Goal: Information Seeking & Learning: Learn about a topic

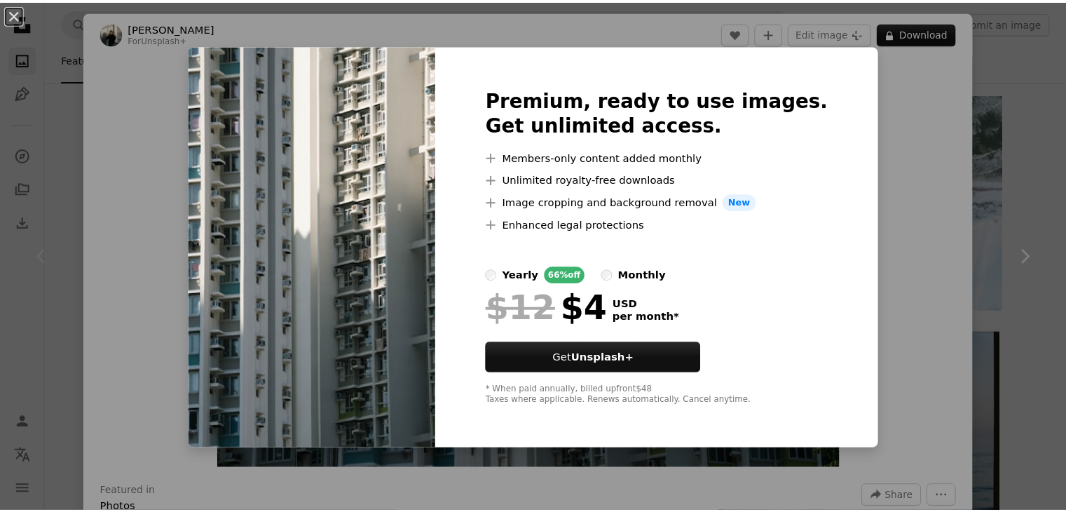
scroll to position [70, 0]
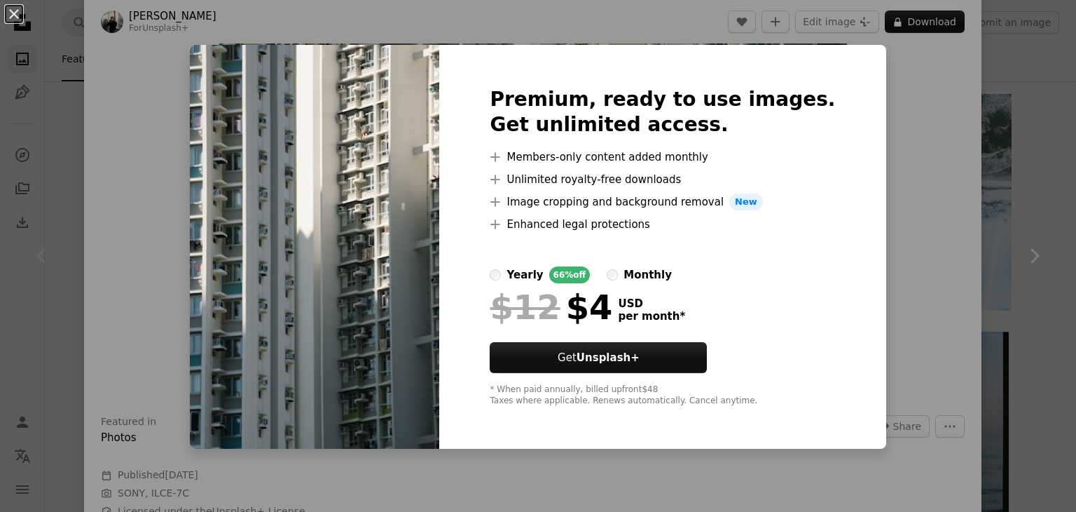
click at [738, 203] on span "New" at bounding box center [747, 201] width 34 height 17
drag, startPoint x: 318, startPoint y: 486, endPoint x: 300, endPoint y: 395, distance: 92.2
click at [315, 471] on div "An X shape Premium, ready to use images. Get unlimited access. A plus sign Memb…" at bounding box center [538, 256] width 1076 height 512
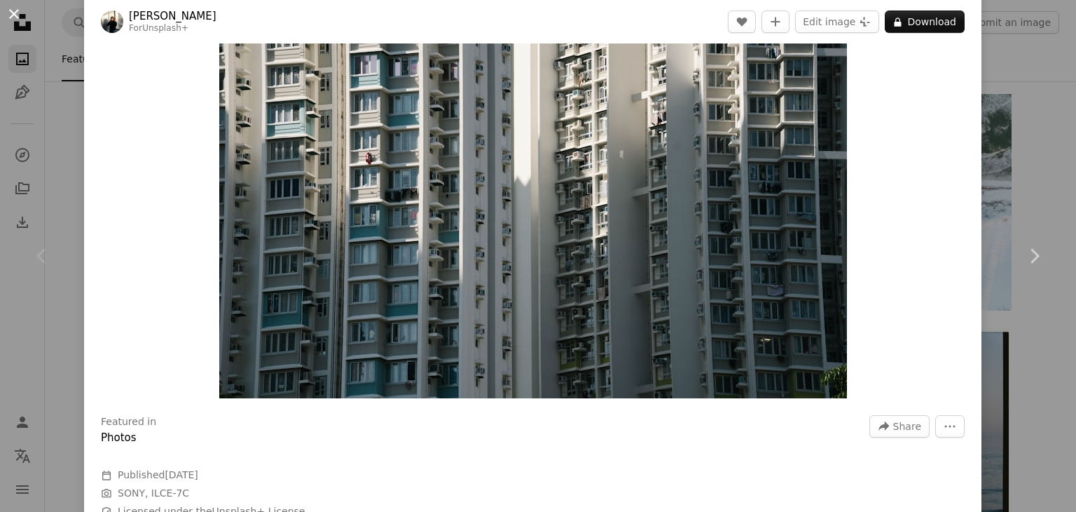
click at [11, 15] on button "An X shape" at bounding box center [14, 14] width 17 height 17
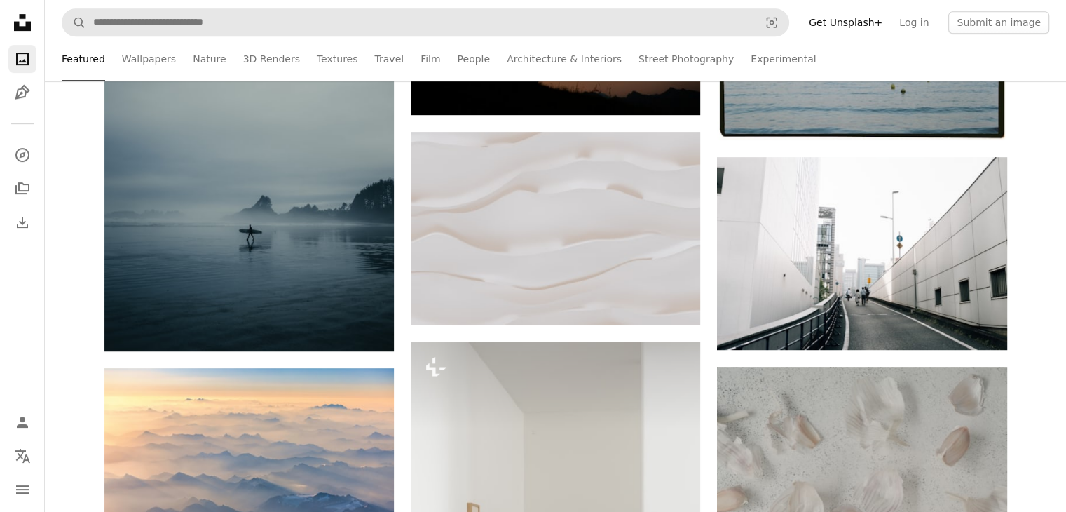
scroll to position [631, 0]
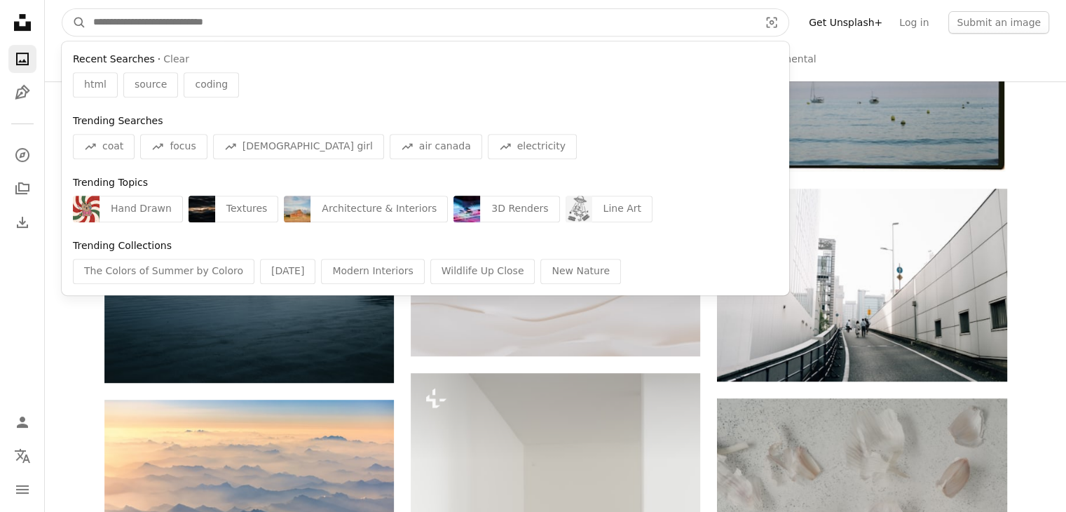
click at [101, 26] on input "Find visuals sitewide" at bounding box center [420, 22] width 669 height 27
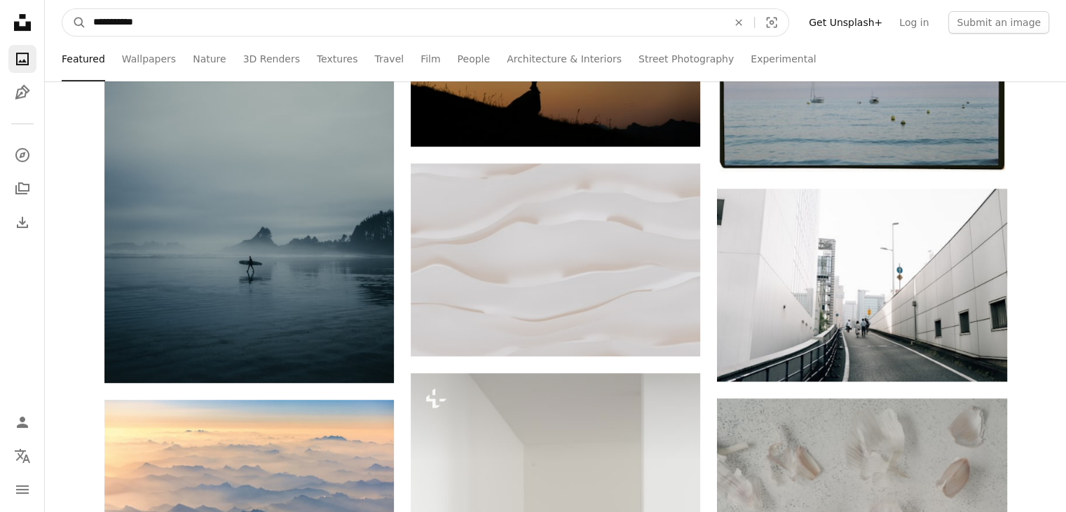
type input "**********"
click at [62, 9] on button "A magnifying glass" at bounding box center [74, 22] width 24 height 27
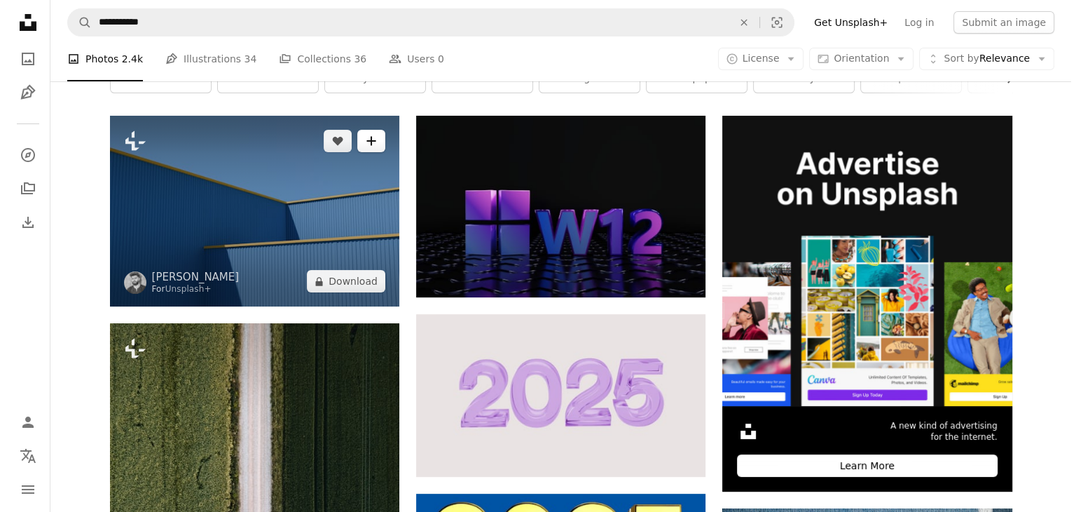
scroll to position [210, 0]
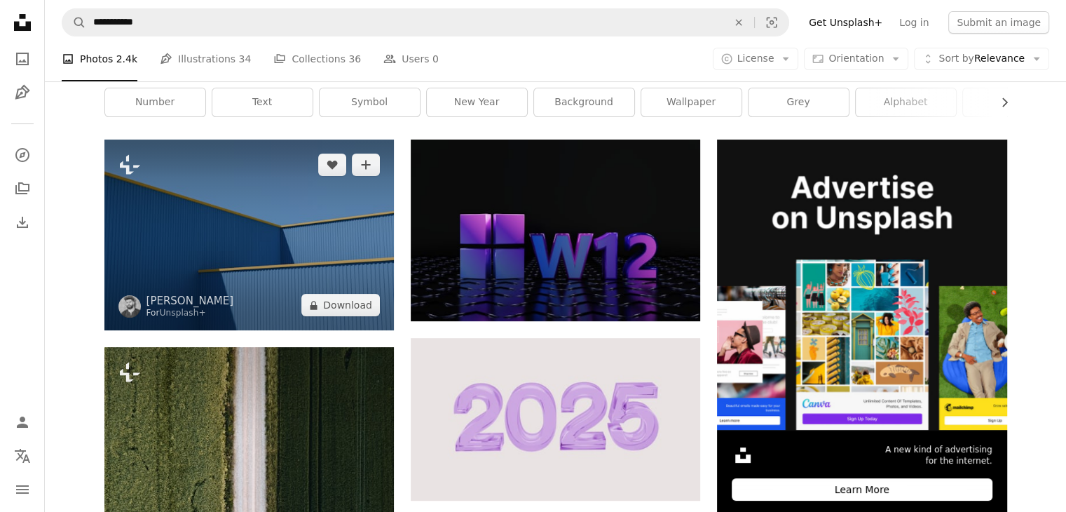
click at [225, 212] on img at bounding box center [248, 234] width 289 height 191
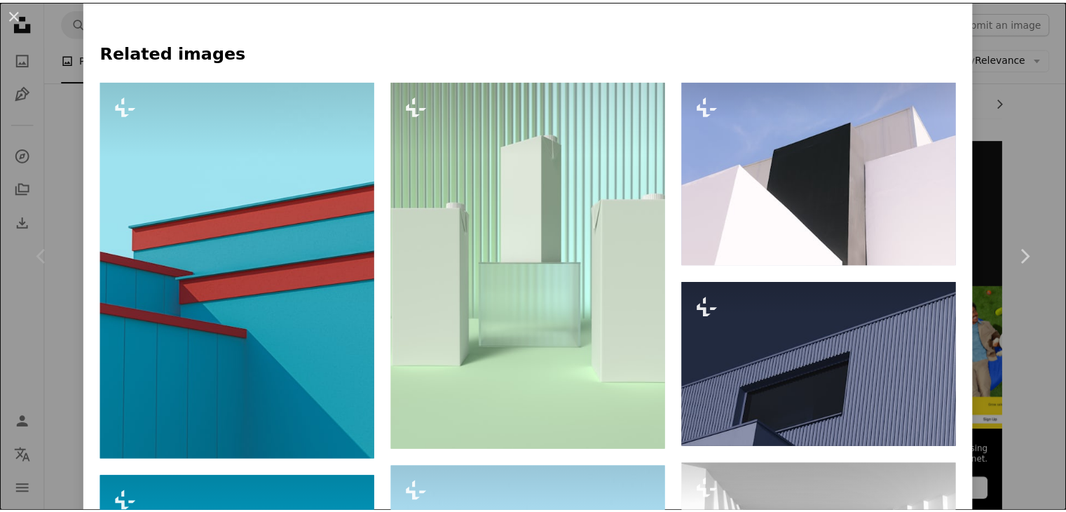
scroll to position [981, 0]
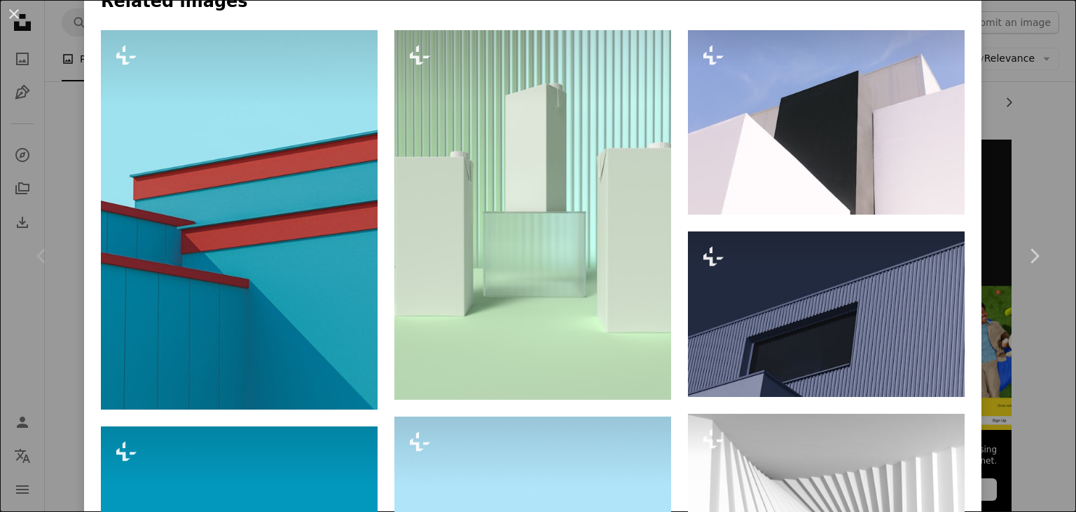
click at [1009, 116] on div "An X shape Chevron left Chevron right [PERSON_NAME] For Unsplash+ A heart A plu…" at bounding box center [538, 256] width 1076 height 512
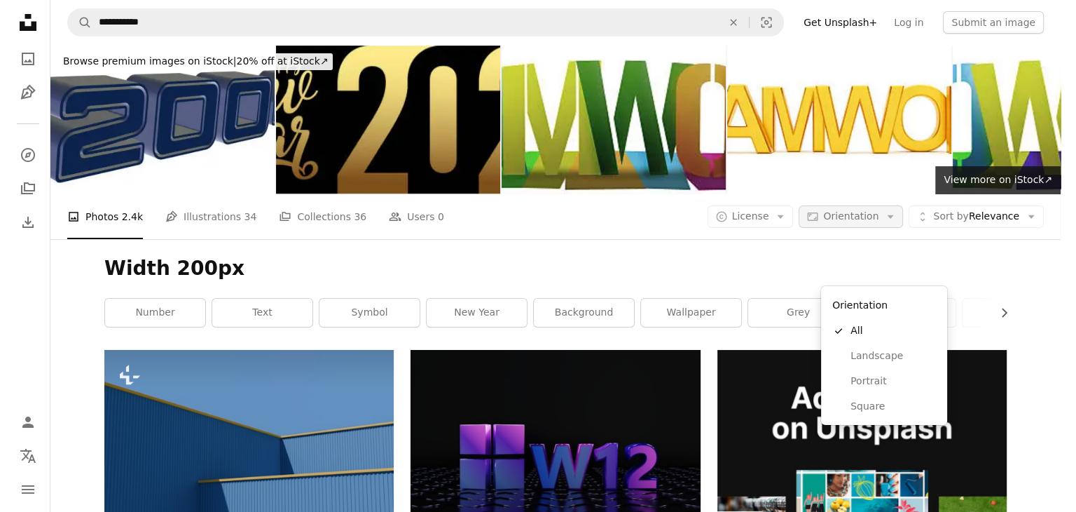
scroll to position [210, 0]
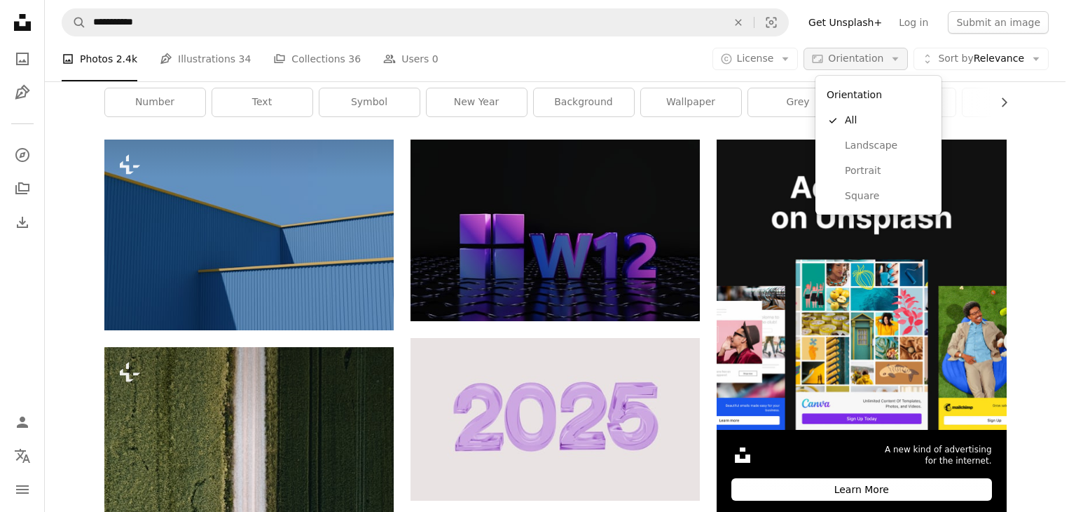
click at [902, 60] on icon "Arrow down" at bounding box center [895, 59] width 13 height 13
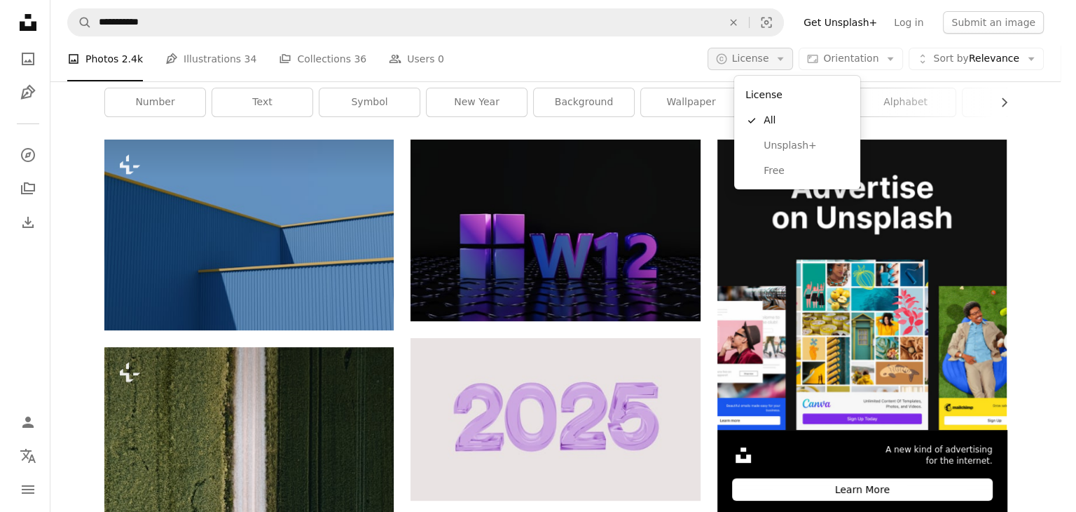
scroll to position [0, 0]
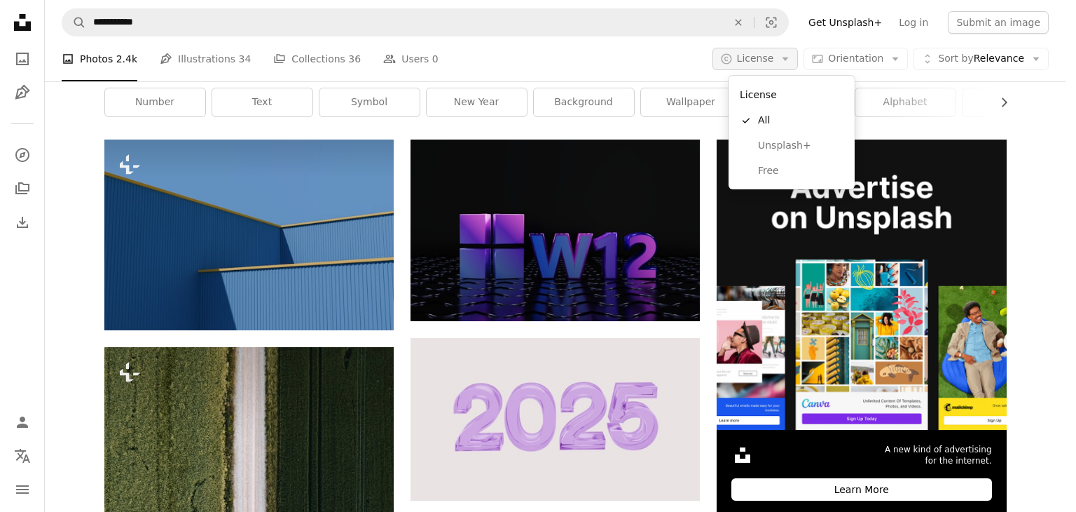
click at [789, 57] on icon "button" at bounding box center [786, 59] width 6 height 4
click at [785, 146] on span "Unsplash+" at bounding box center [800, 146] width 85 height 14
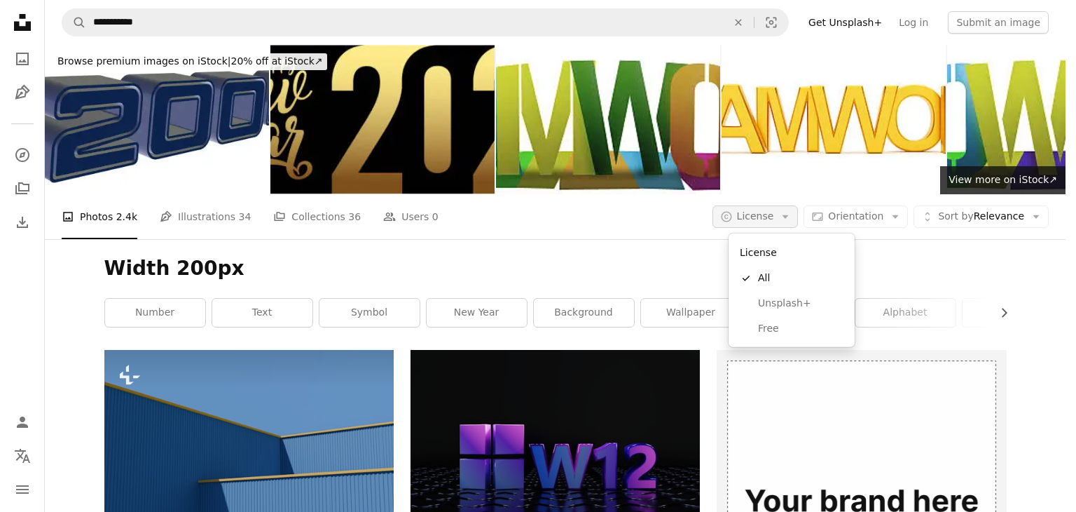
click at [792, 214] on icon "Arrow down" at bounding box center [785, 216] width 13 height 13
click at [760, 266] on link "A checkmark All" at bounding box center [791, 278] width 115 height 25
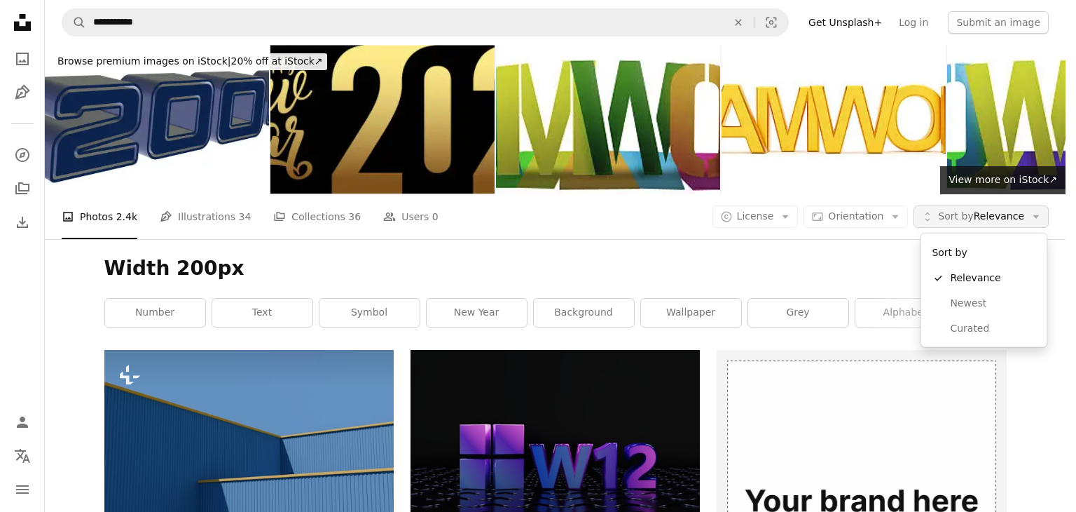
click at [1041, 212] on icon "Arrow down" at bounding box center [1036, 216] width 13 height 13
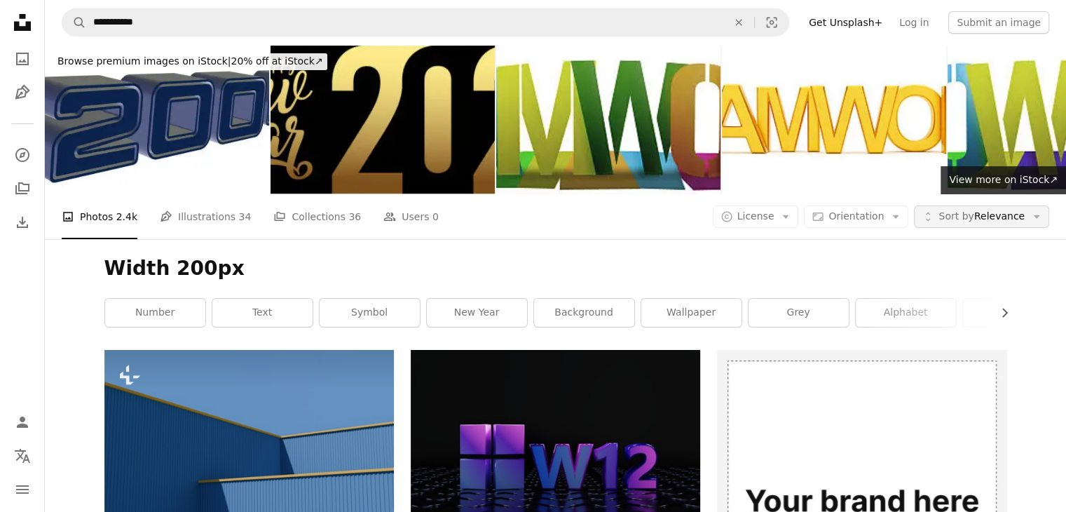
click at [1041, 212] on icon "Arrow down" at bounding box center [1036, 216] width 13 height 13
